Goal: Transaction & Acquisition: Purchase product/service

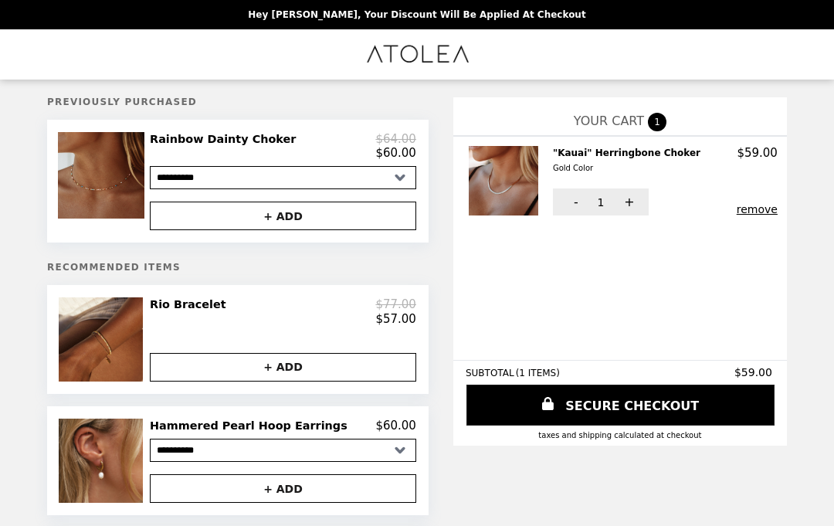
click at [510, 172] on img at bounding box center [505, 181] width 73 height 70
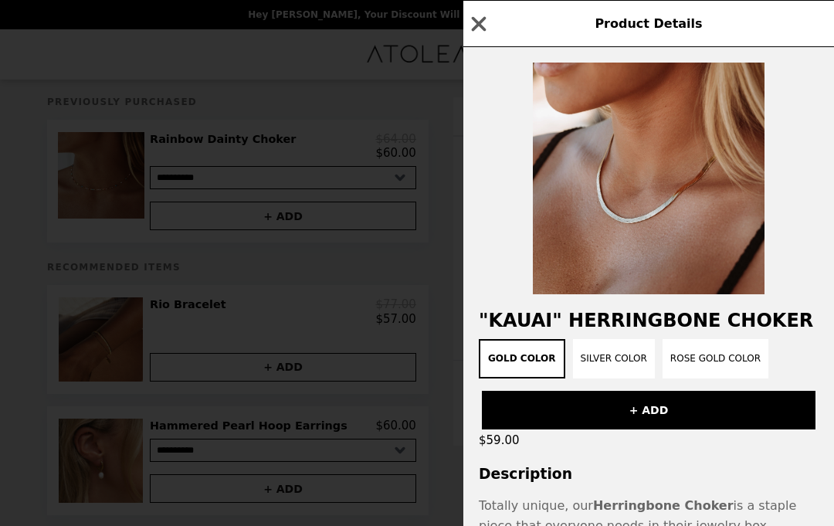
click at [619, 369] on button "Silver Color" at bounding box center [614, 358] width 82 height 39
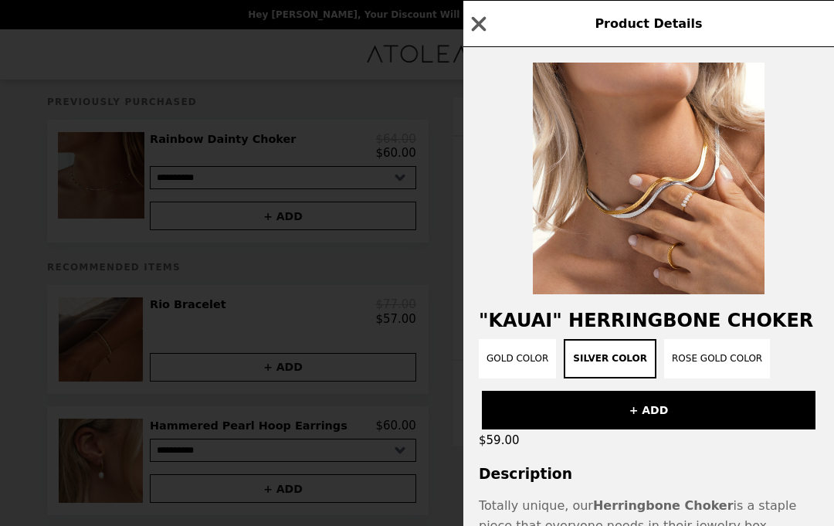
click at [516, 370] on button "Gold Color" at bounding box center [517, 358] width 77 height 39
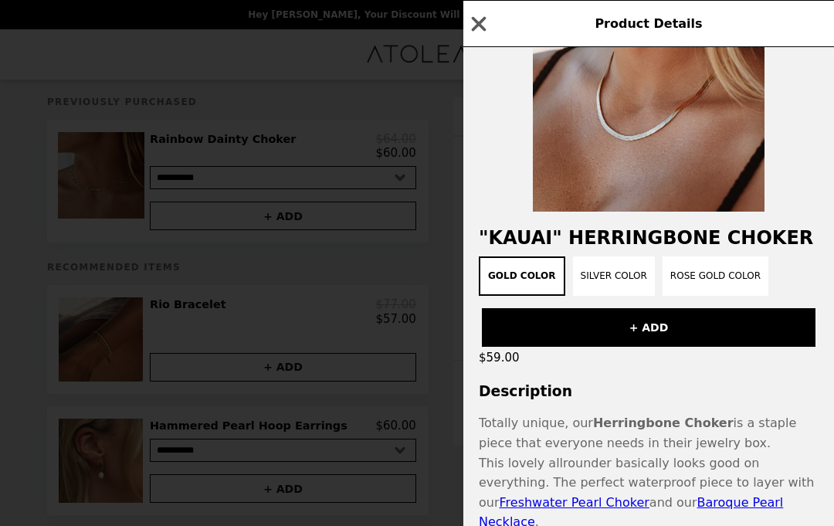
scroll to position [84, 0]
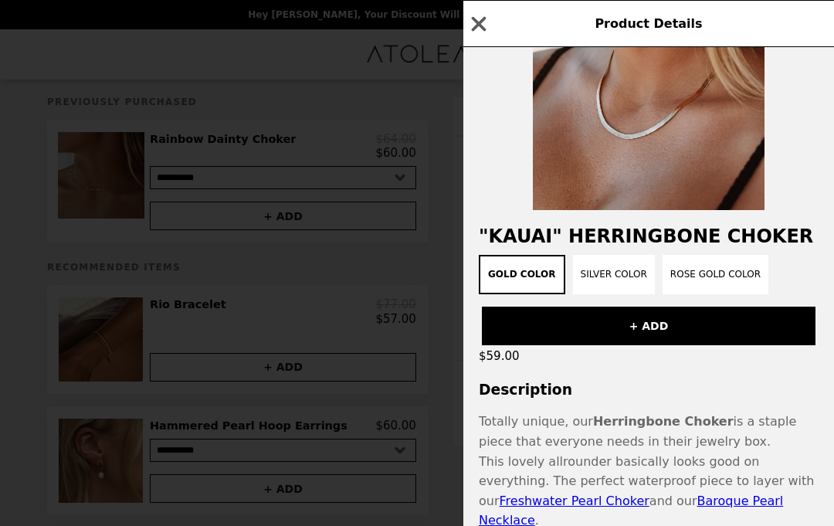
click at [725, 287] on button "Rose Gold Color" at bounding box center [716, 274] width 106 height 39
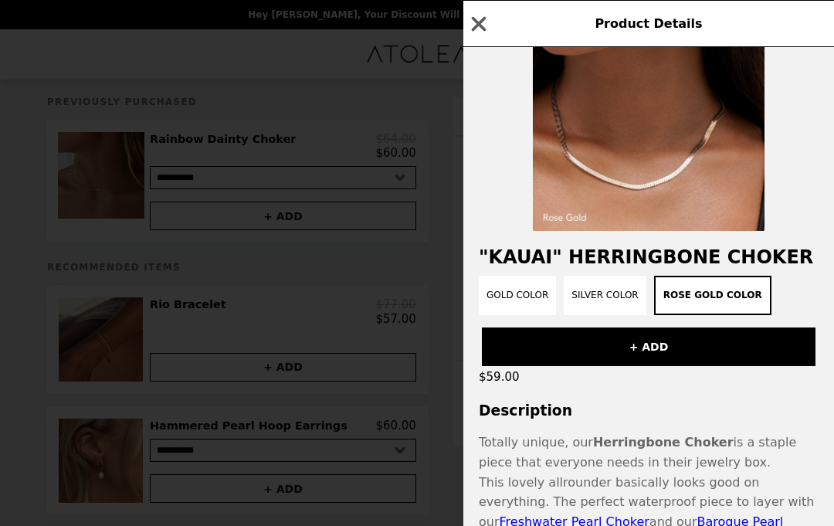
scroll to position [59, 0]
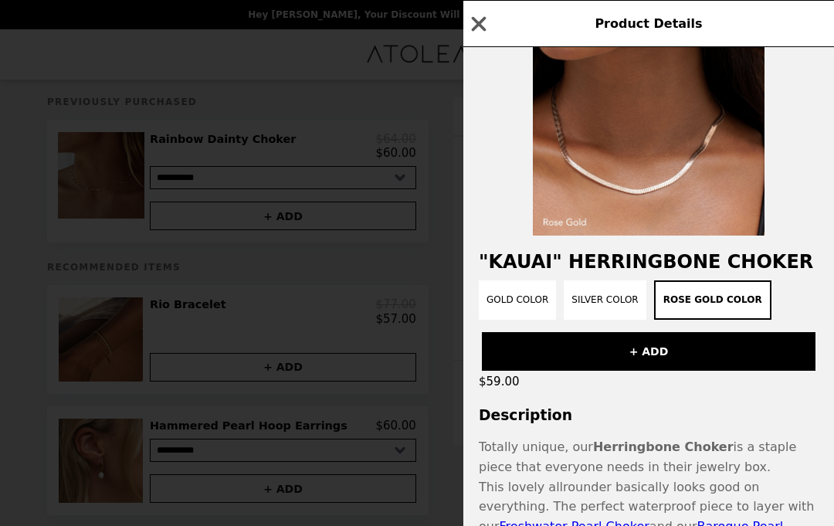
click at [519, 303] on button "Gold Color" at bounding box center [517, 299] width 77 height 39
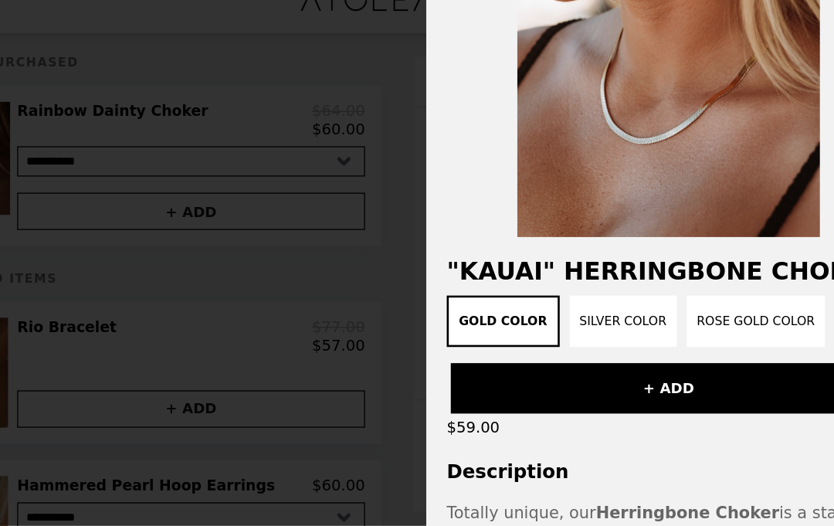
click at [573, 280] on button "Silver Color" at bounding box center [614, 299] width 82 height 39
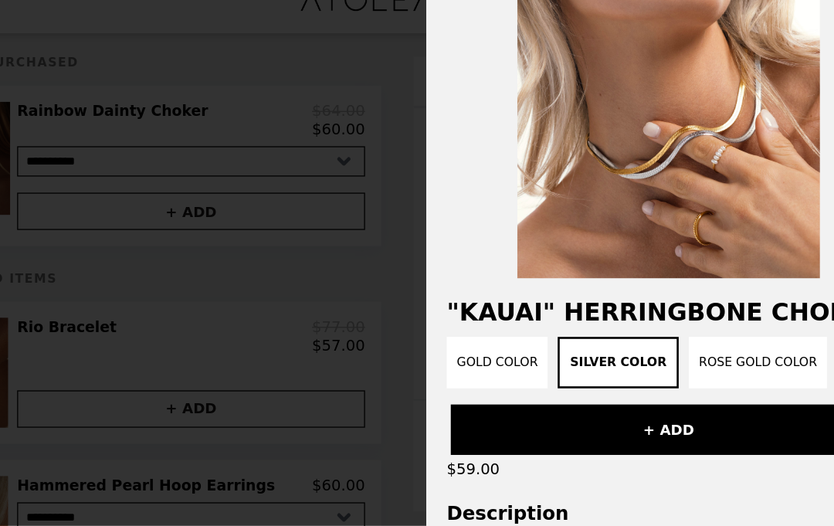
scroll to position [25, 0]
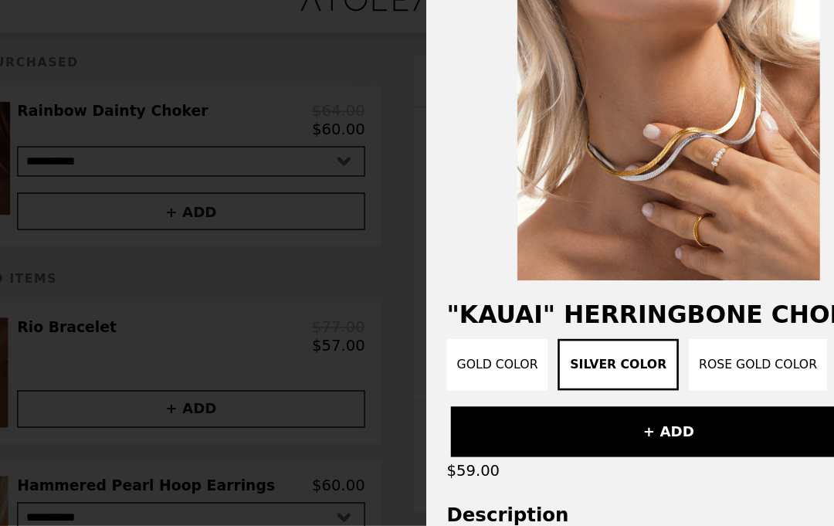
click at [664, 314] on button "Rose Gold Color" at bounding box center [717, 333] width 106 height 39
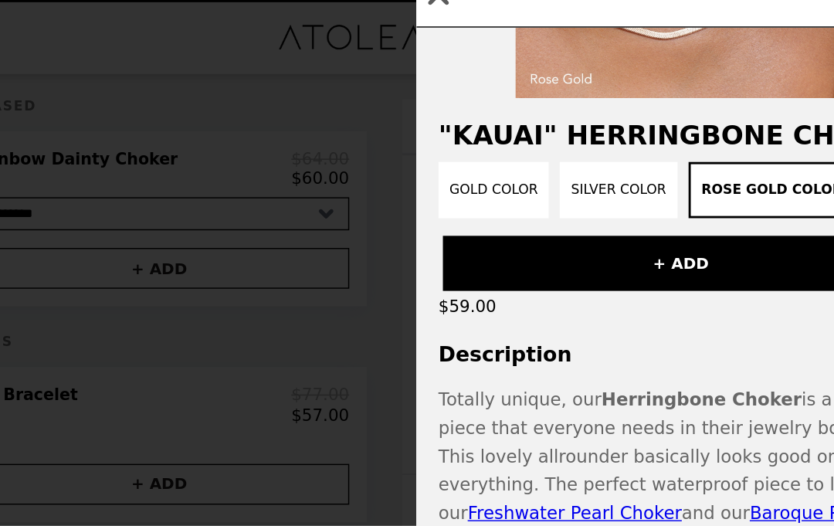
scroll to position [207, 0]
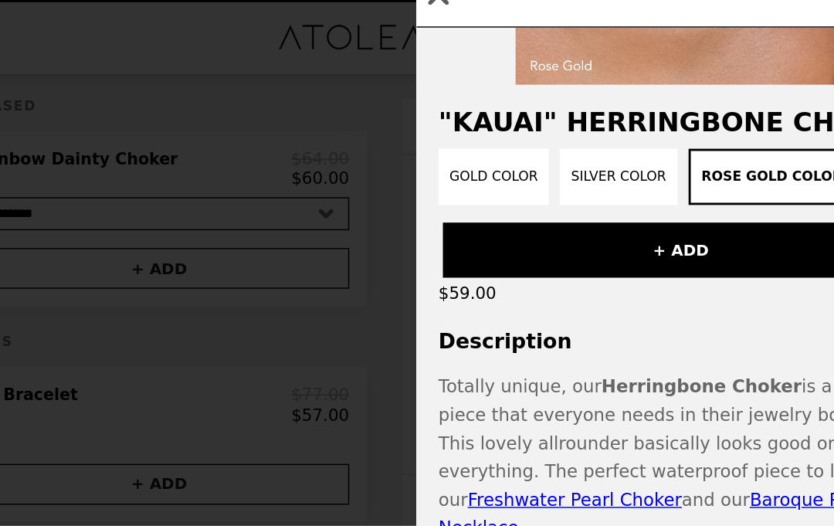
click at [494, 184] on button "+ ADD" at bounding box center [649, 203] width 334 height 39
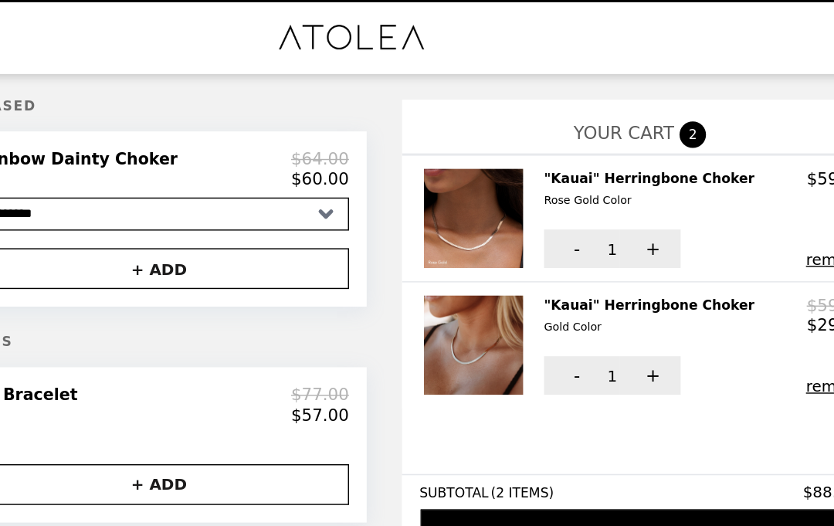
click at [737, 292] on button "remove" at bounding box center [757, 298] width 41 height 12
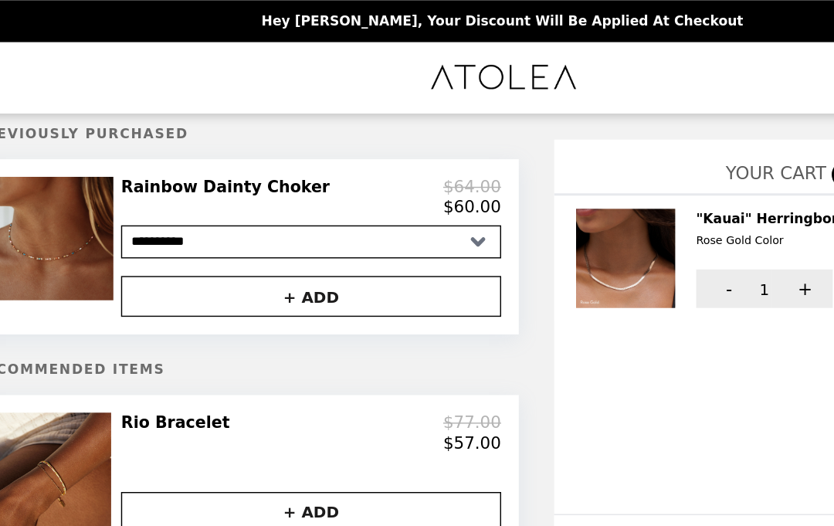
scroll to position [0, 0]
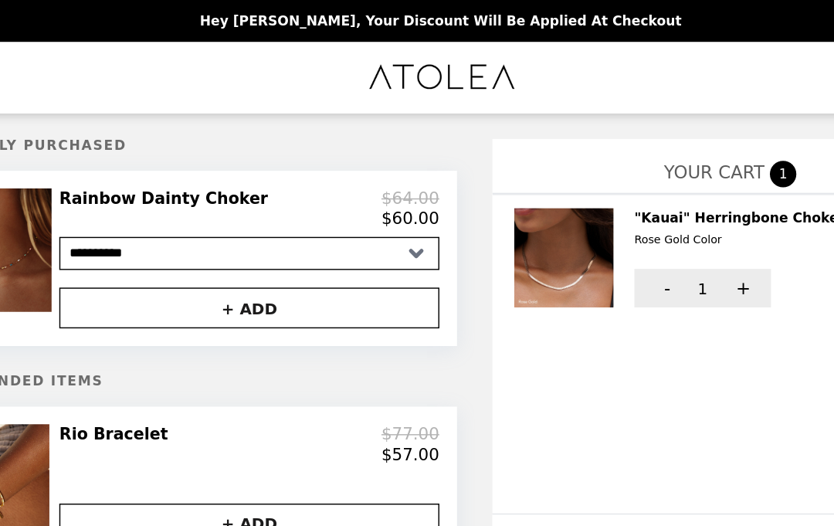
click at [368, 49] on link "Main" at bounding box center [417, 54] width 124 height 50
click at [241, 25] on header "Hey [PERSON_NAME], your discount will be applied at checkout" at bounding box center [417, 14] width 834 height 29
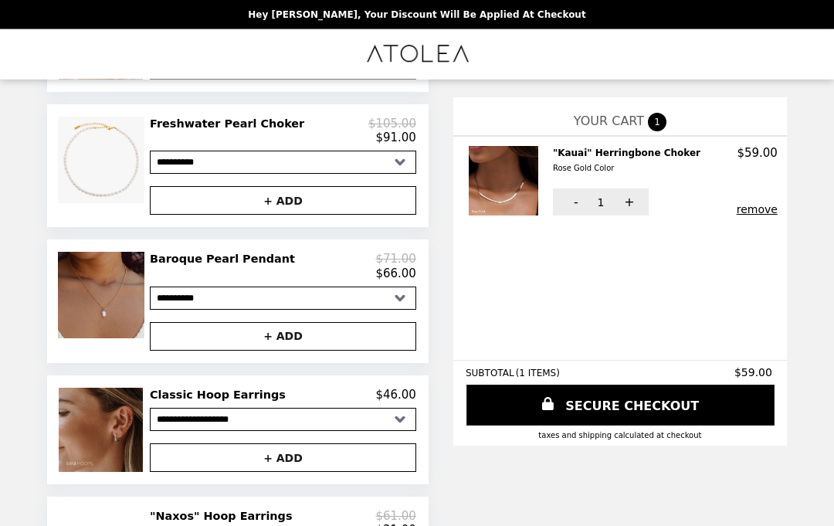
scroll to position [938, 0]
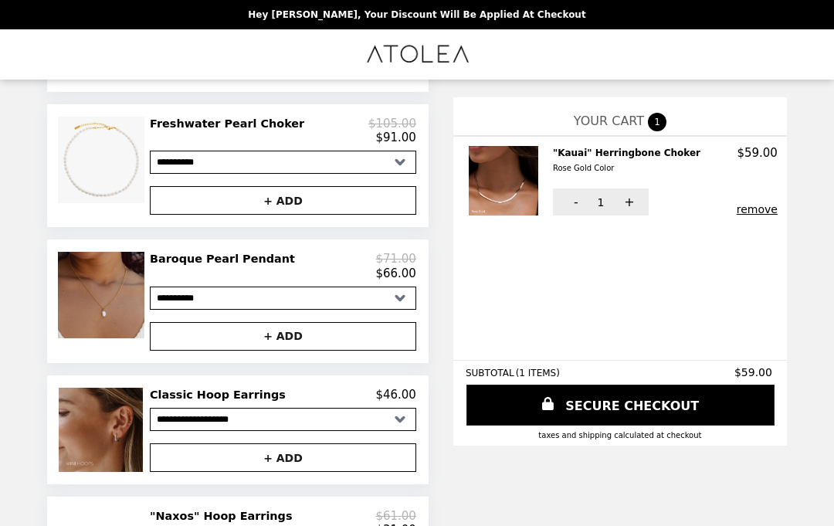
click at [120, 188] on img at bounding box center [103, 160] width 90 height 86
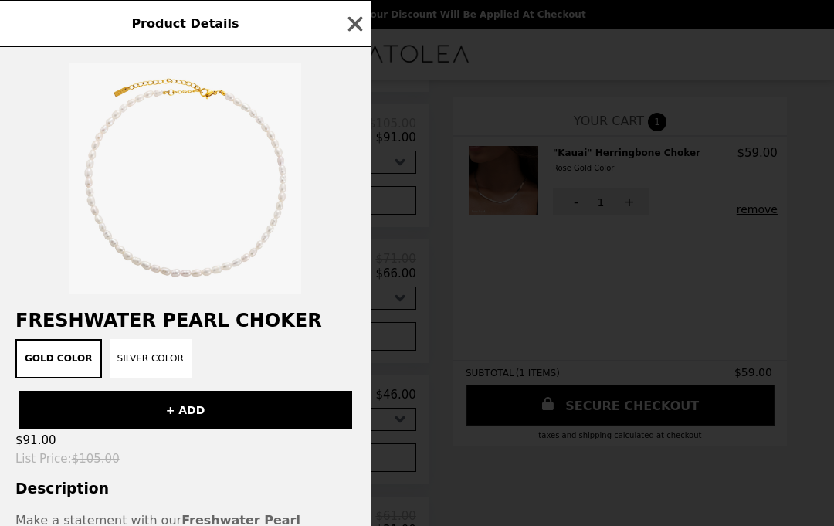
click at [363, 21] on icon "button" at bounding box center [355, 23] width 23 height 23
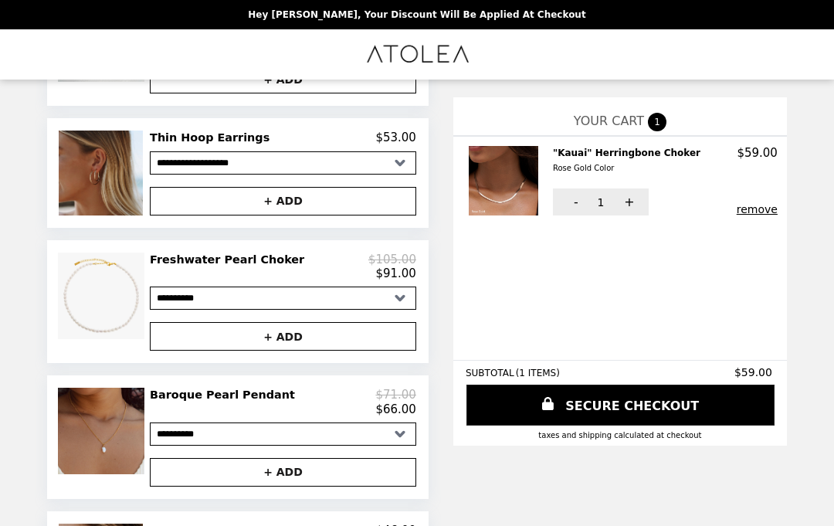
scroll to position [791, 0]
